Goal: Information Seeking & Learning: Compare options

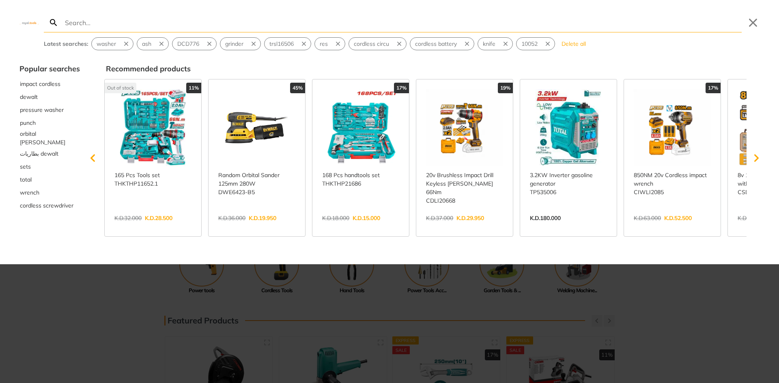
click at [436, 30] on input "Search" at bounding box center [402, 22] width 678 height 19
type input "imp"
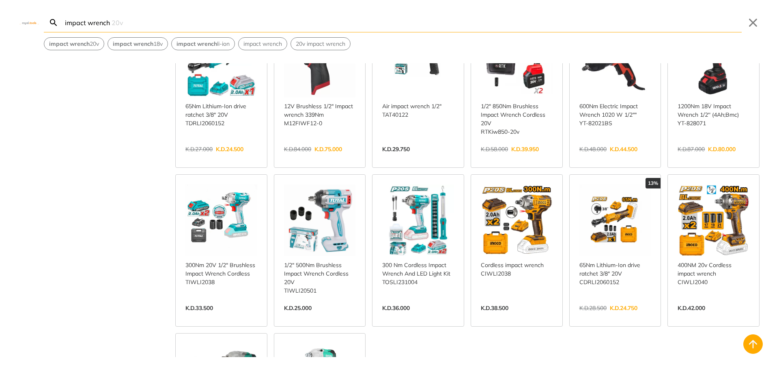
scroll to position [203, 0]
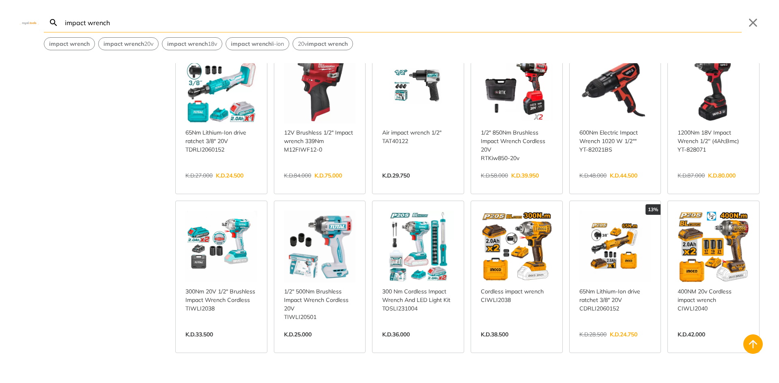
type input "impact wrench"
click at [416, 343] on link "View more →" at bounding box center [418, 343] width 72 height 0
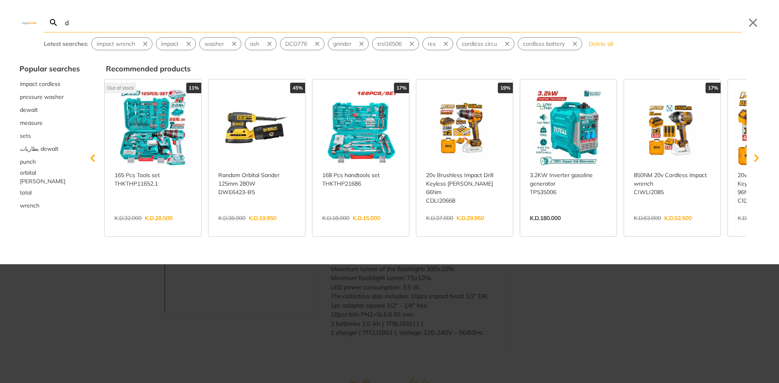
type input "dr"
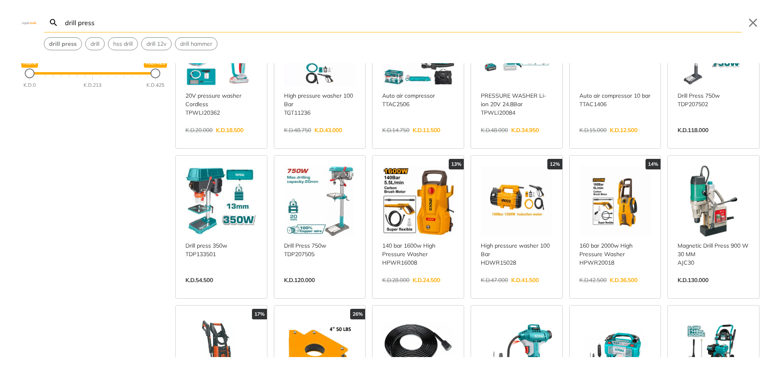
type input "drill press"
click at [214, 289] on link "View more →" at bounding box center [221, 289] width 72 height 0
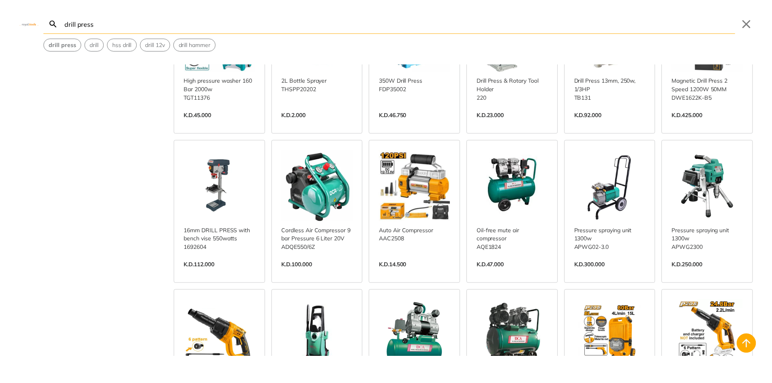
scroll to position [811, 0]
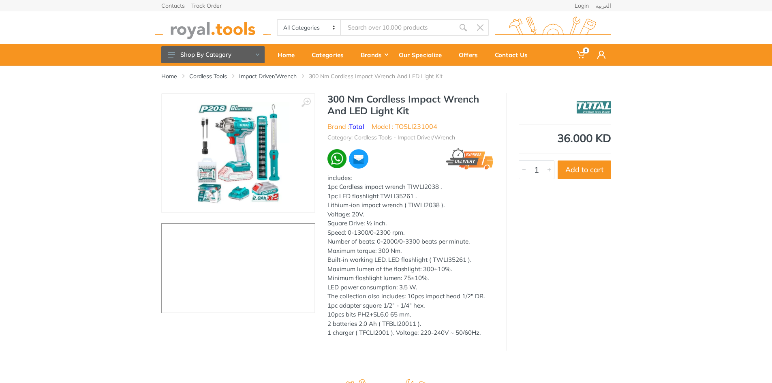
click at [428, 125] on li "Model : TOSLI231004" at bounding box center [405, 127] width 66 height 10
copy li "TOSLI231004"
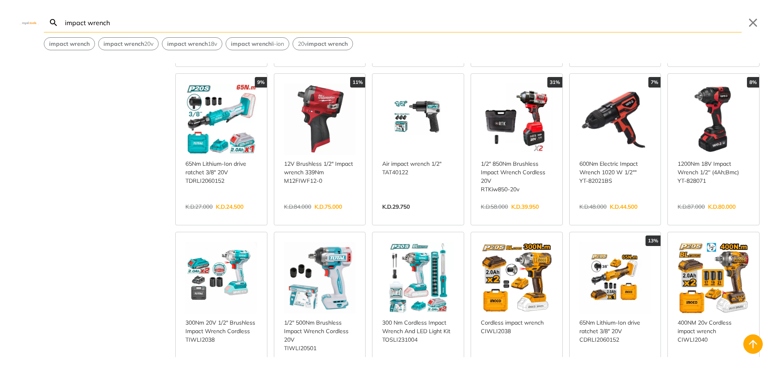
scroll to position [338, 0]
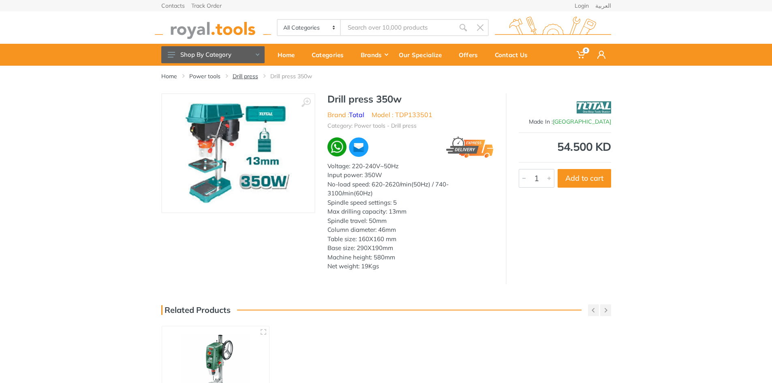
click at [249, 75] on link "Drill press" at bounding box center [246, 76] width 26 height 8
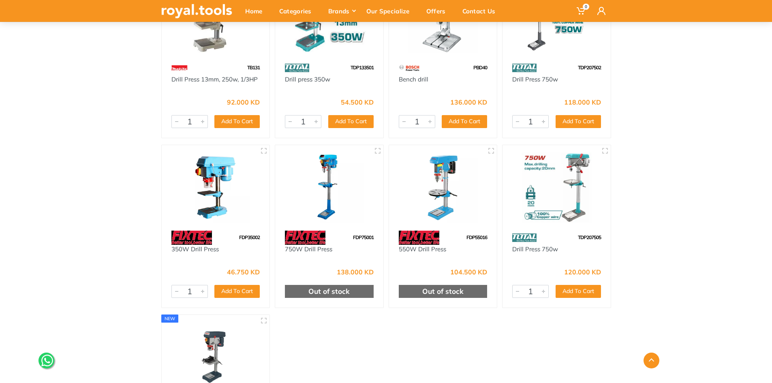
scroll to position [203, 0]
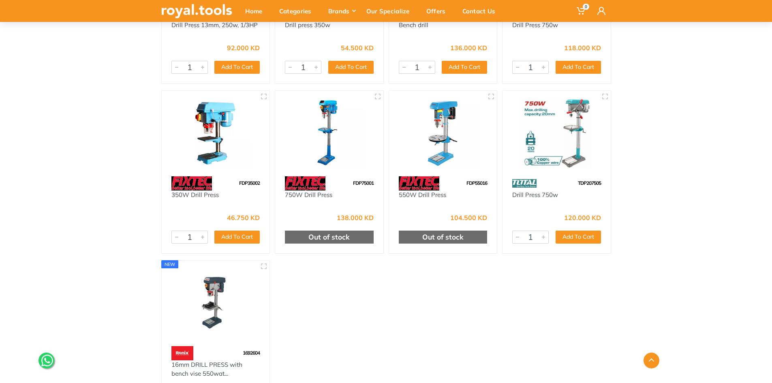
click at [237, 135] on img at bounding box center [216, 133] width 94 height 70
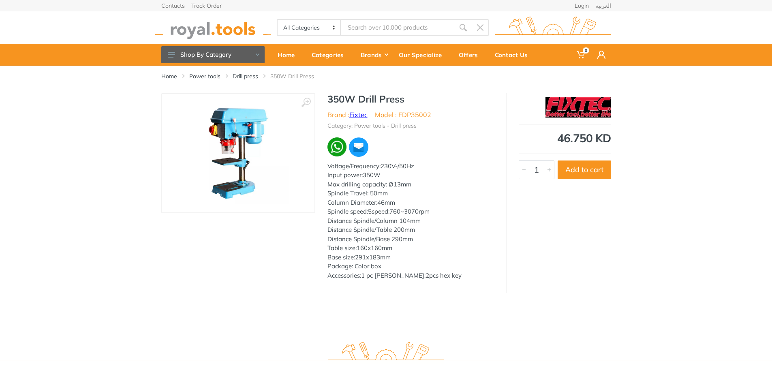
click at [354, 112] on link "Fixtec" at bounding box center [359, 115] width 18 height 8
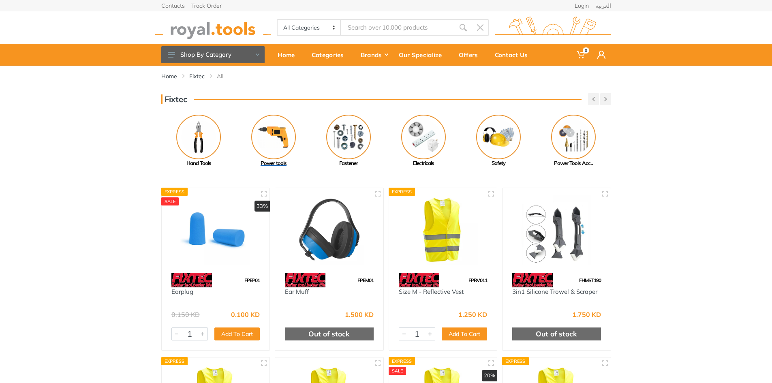
click at [276, 135] on img at bounding box center [273, 137] width 45 height 45
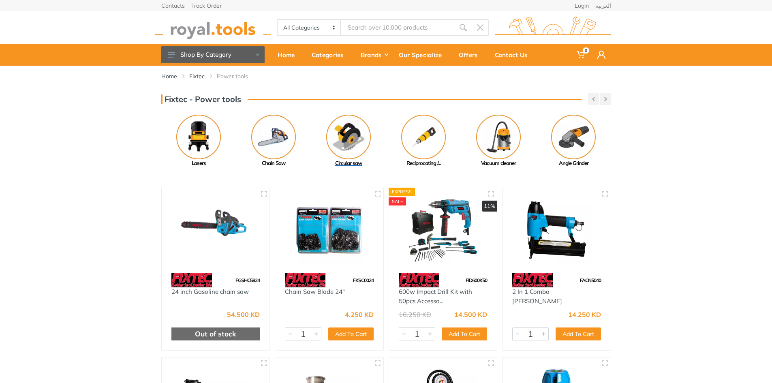
drag, startPoint x: 496, startPoint y: 139, endPoint x: 194, endPoint y: 147, distance: 302.2
click at [326, 146] on img at bounding box center [348, 137] width 45 height 45
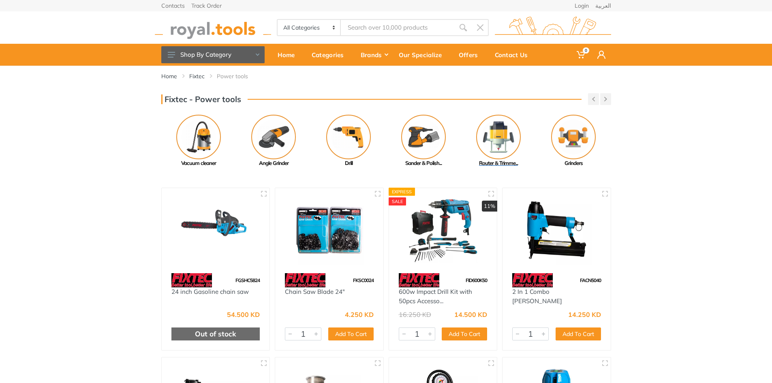
click at [502, 127] on img at bounding box center [498, 137] width 45 height 45
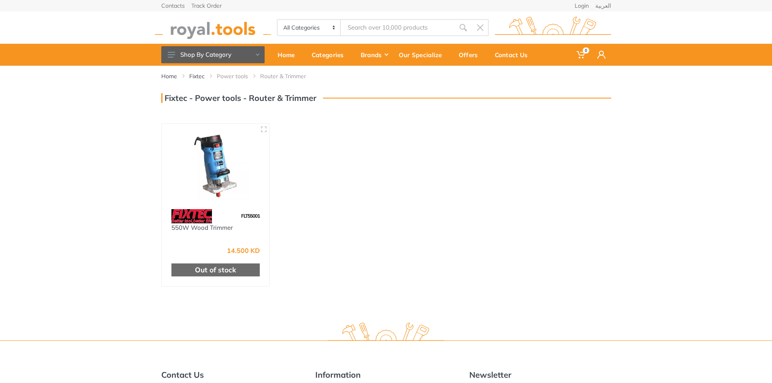
click at [204, 158] on img at bounding box center [216, 166] width 94 height 70
